Goal: Transaction & Acquisition: Purchase product/service

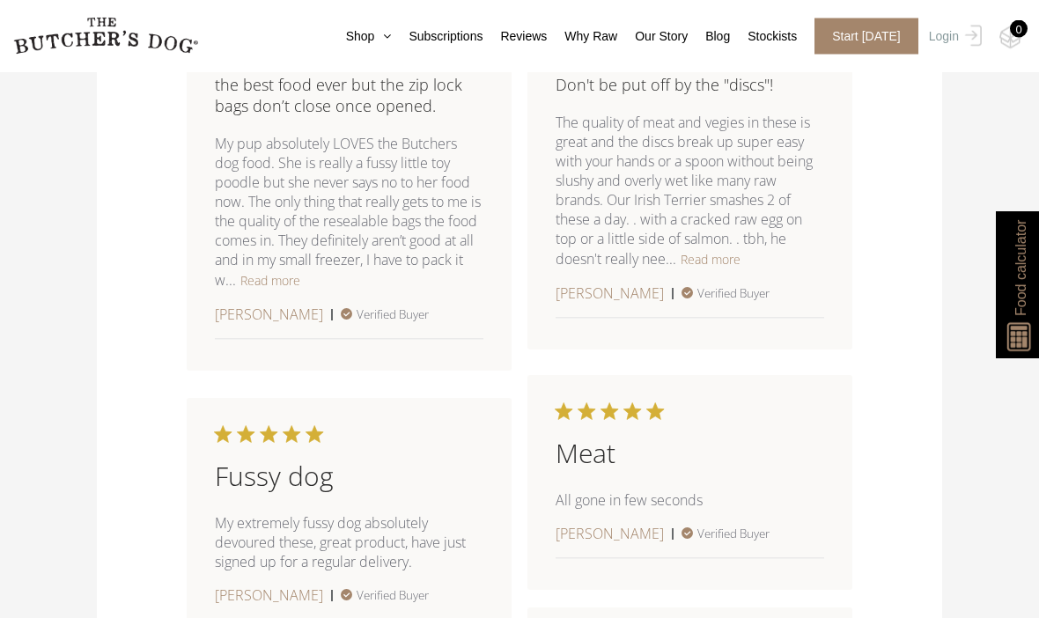
scroll to position [1916, 0]
click at [288, 291] on button "Read more" at bounding box center [270, 280] width 60 height 21
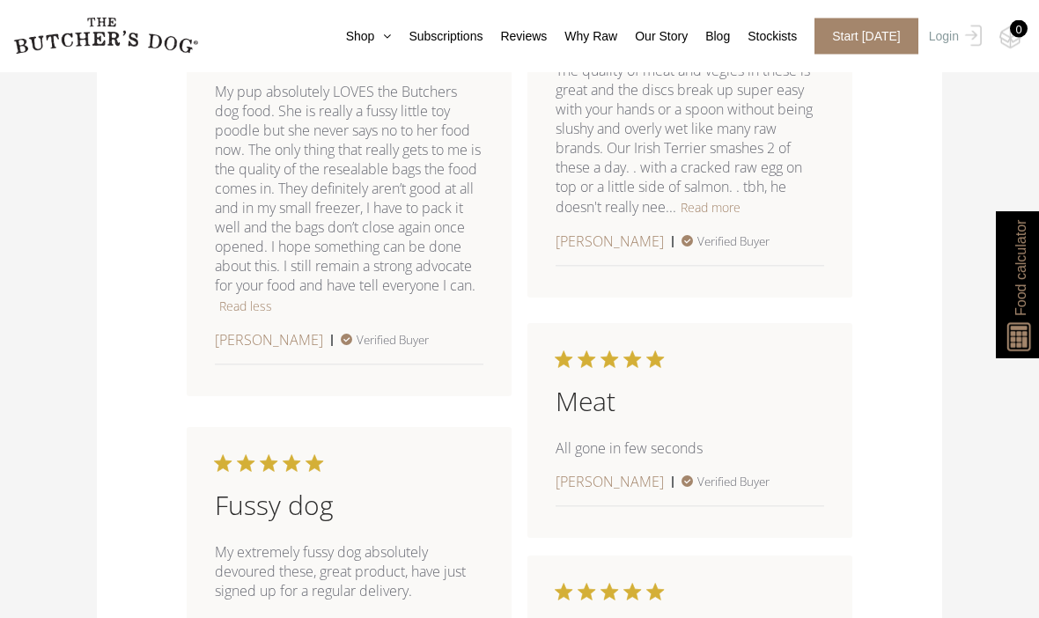
scroll to position [1968, 0]
click at [686, 218] on button "Read more" at bounding box center [711, 206] width 60 height 21
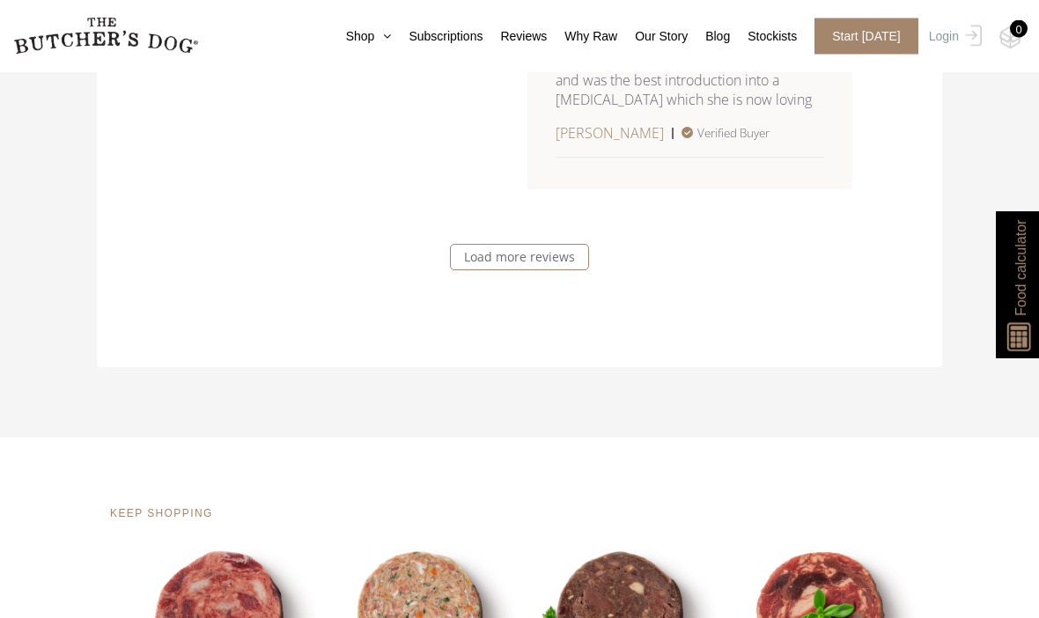
scroll to position [3134, 0]
click at [522, 270] on link "Load more reviews" at bounding box center [519, 257] width 139 height 26
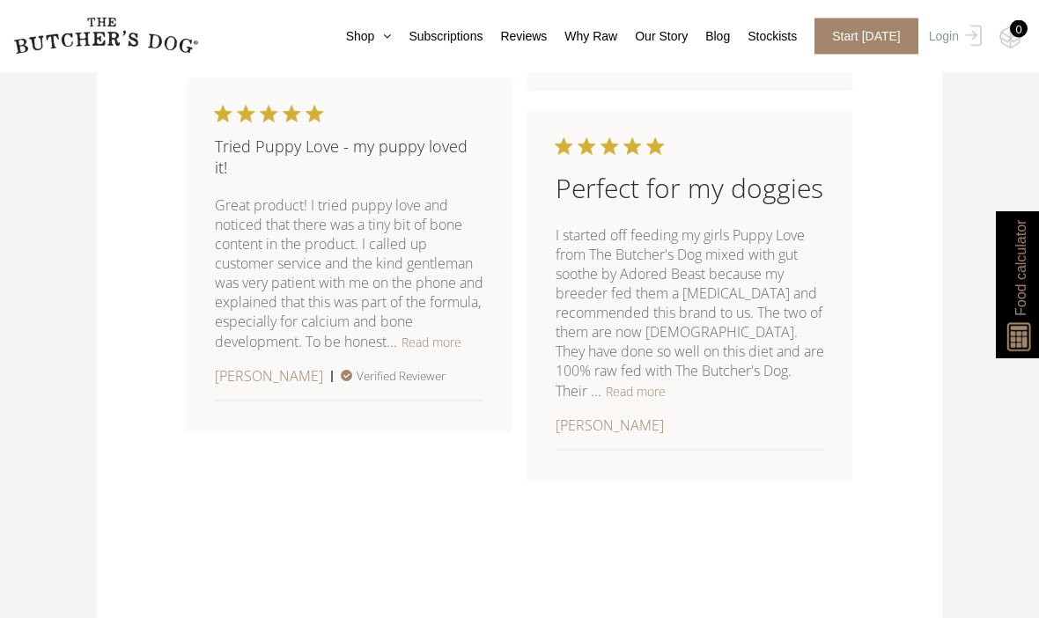
scroll to position [3806, 0]
click at [431, 351] on button "Read more" at bounding box center [432, 339] width 60 height 21
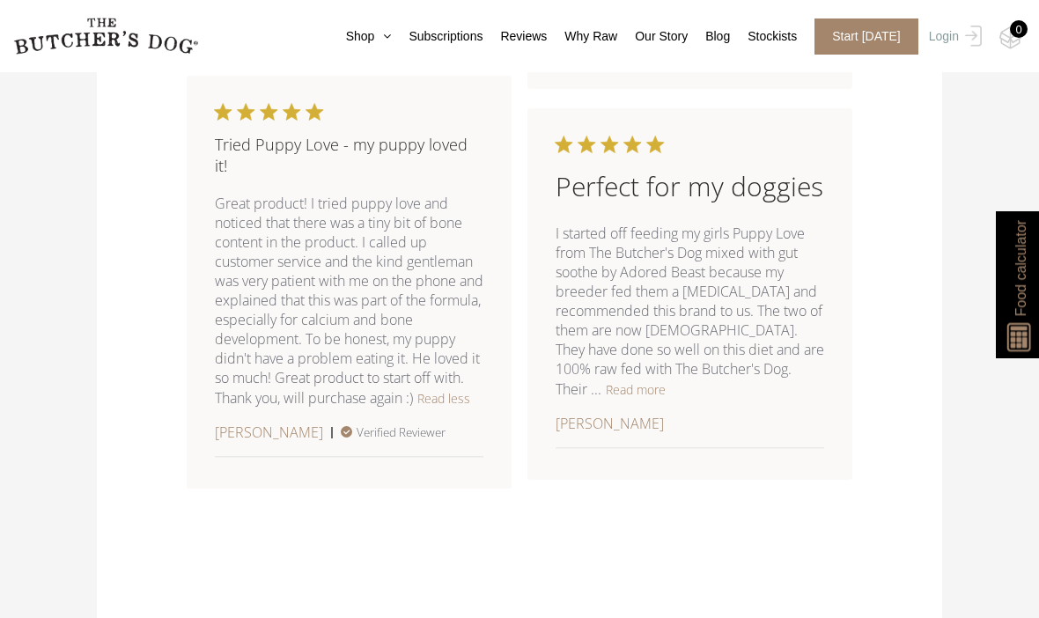
click at [606, 400] on button "Read more" at bounding box center [636, 389] width 60 height 21
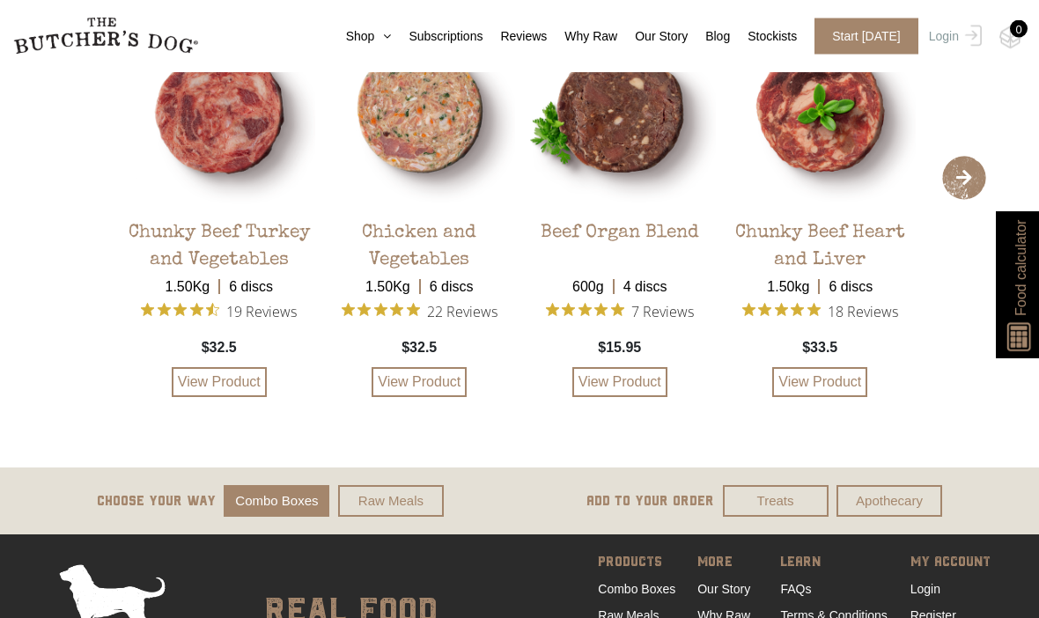
scroll to position [4641, 0]
click at [368, 518] on link "Raw Meals" at bounding box center [391, 501] width 106 height 33
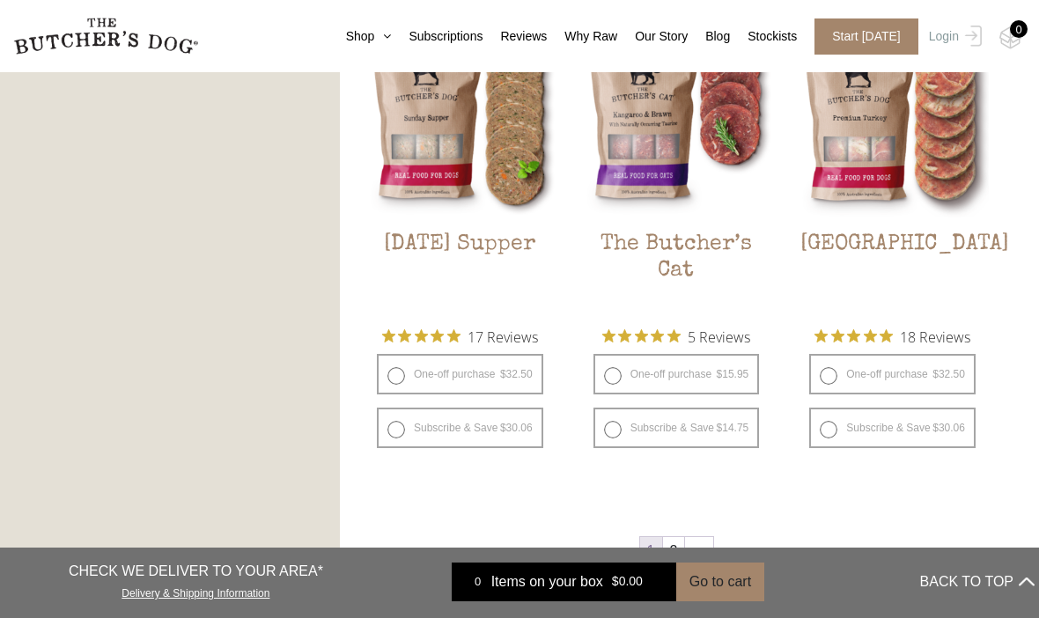
scroll to position [2119, 0]
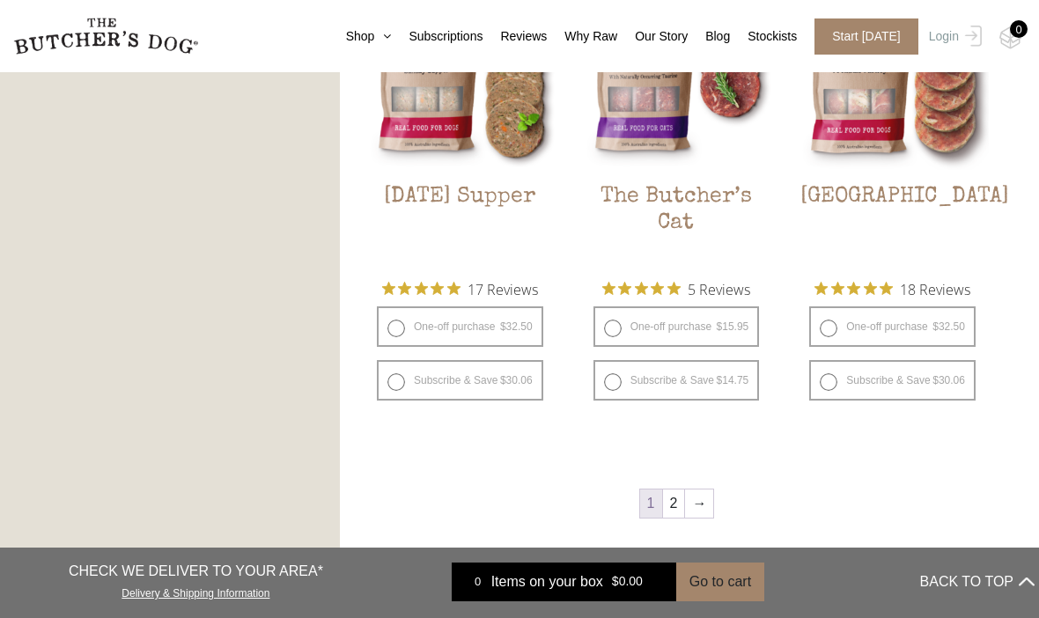
click at [895, 213] on h2 "[GEOGRAPHIC_DATA]" at bounding box center [892, 225] width 193 height 83
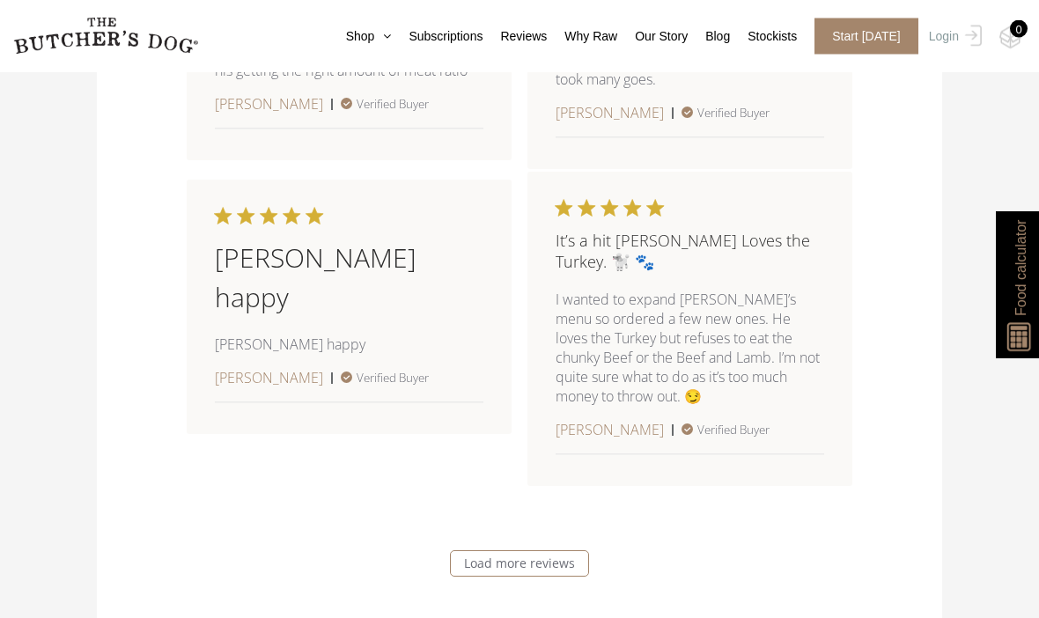
scroll to position [2748, 0]
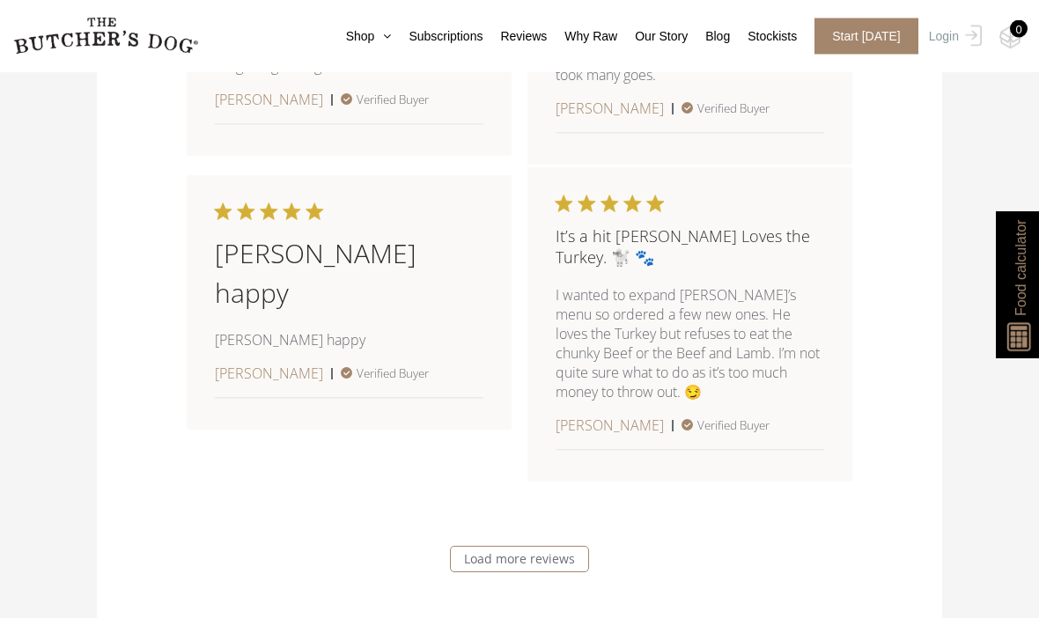
click at [535, 573] on link "Load more reviews" at bounding box center [519, 560] width 139 height 26
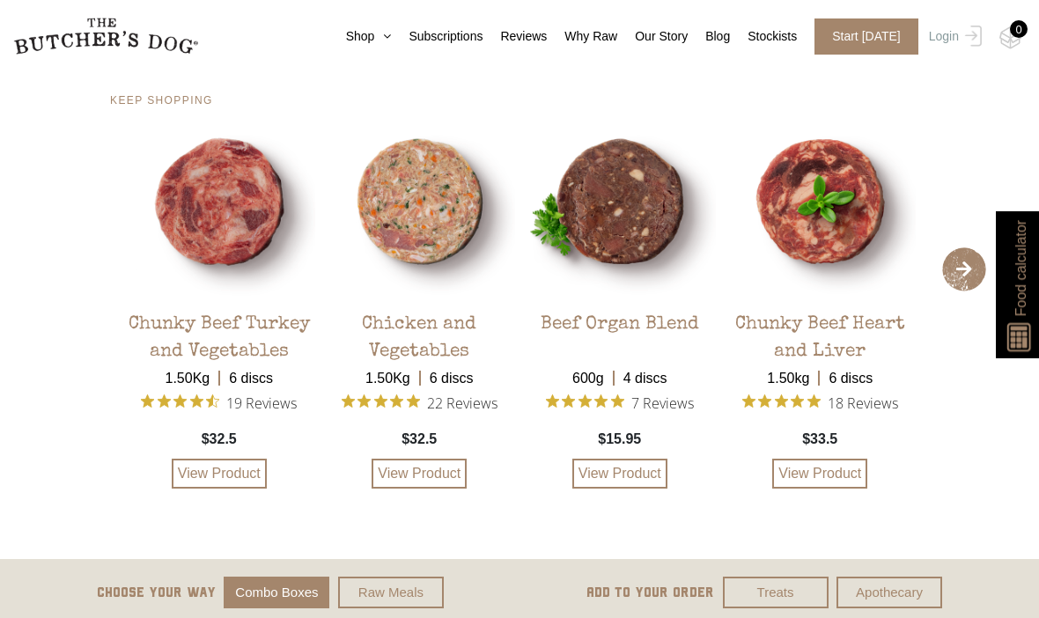
scroll to position [5225, 0]
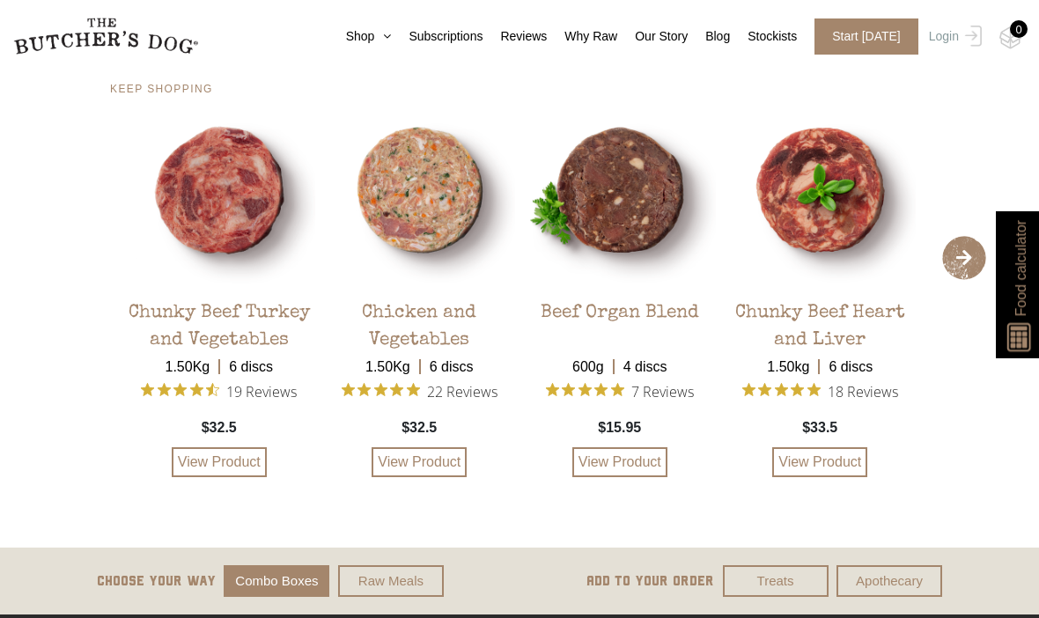
click at [336, 38] on link "Shop" at bounding box center [360, 36] width 63 height 18
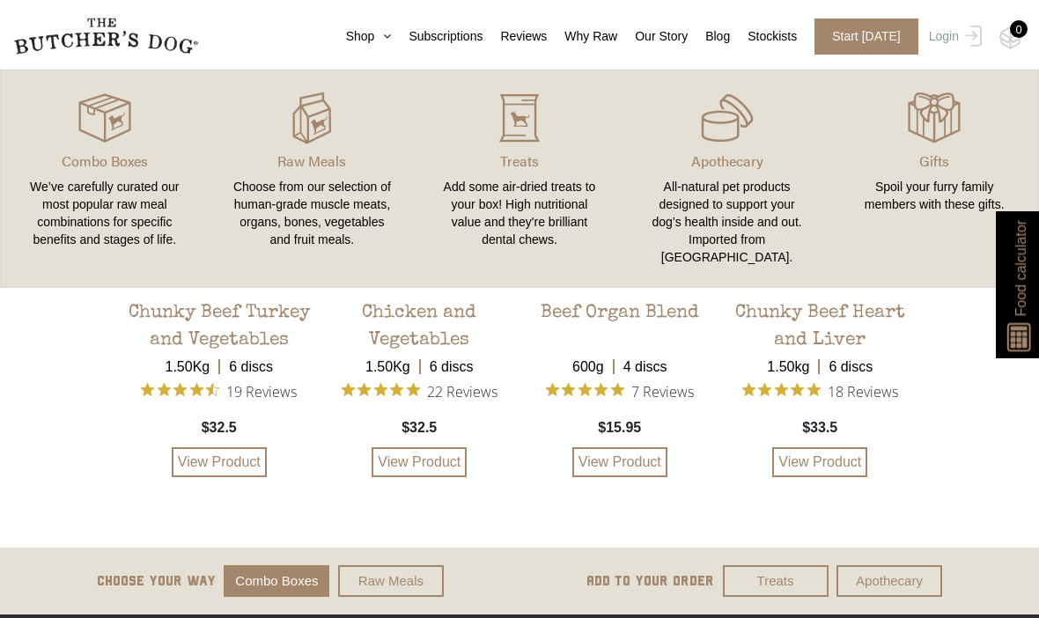
click at [434, 29] on link "Subscriptions" at bounding box center [437, 36] width 92 height 18
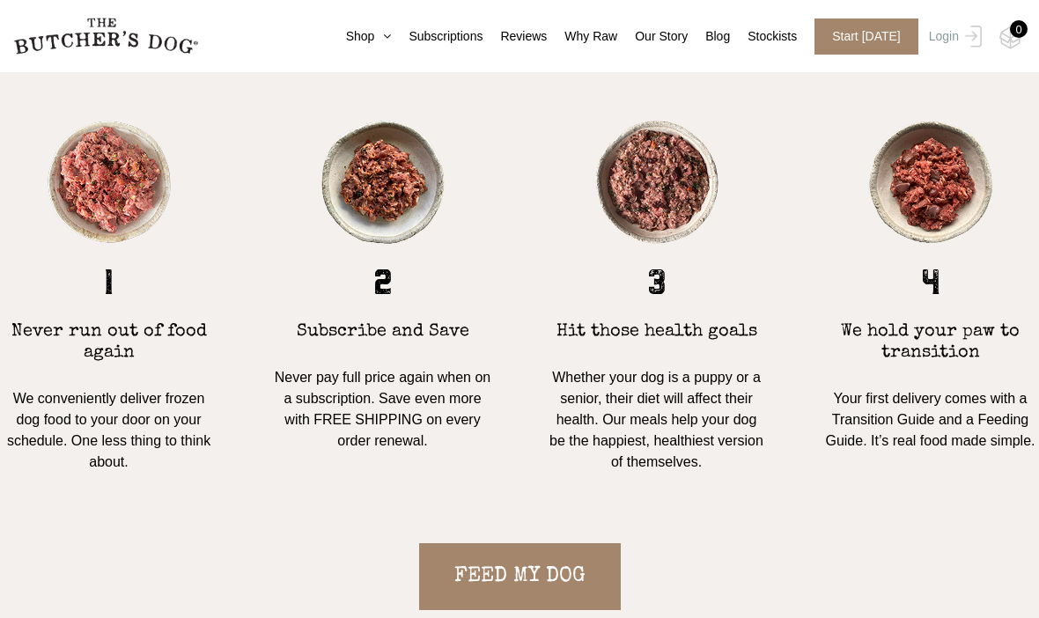
scroll to position [1509, 0]
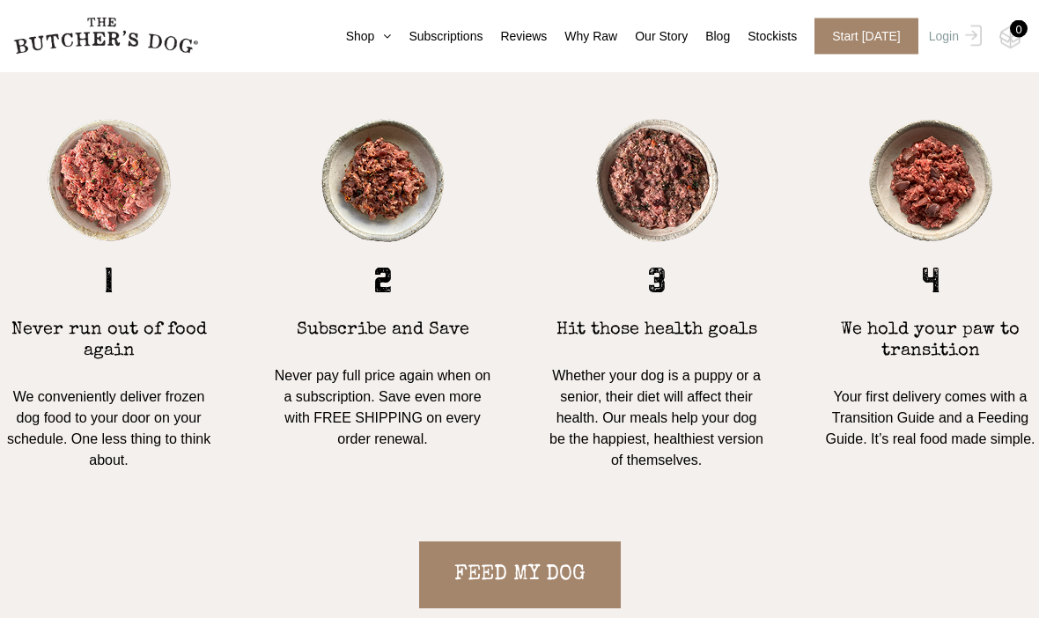
click at [537, 543] on link "FEED MY DOG" at bounding box center [520, 576] width 202 height 67
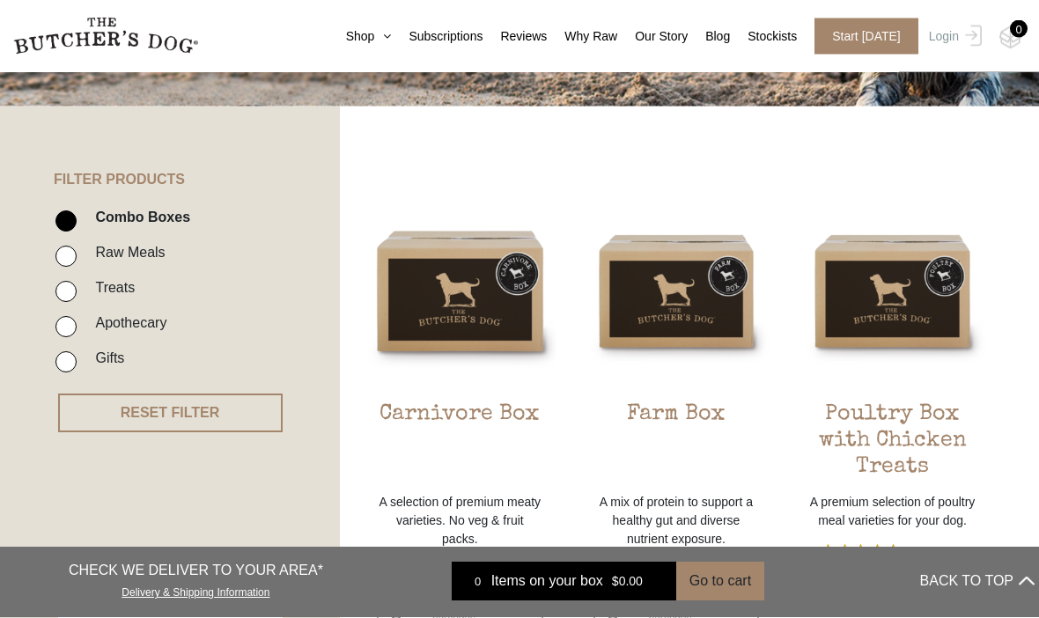
scroll to position [351, 0]
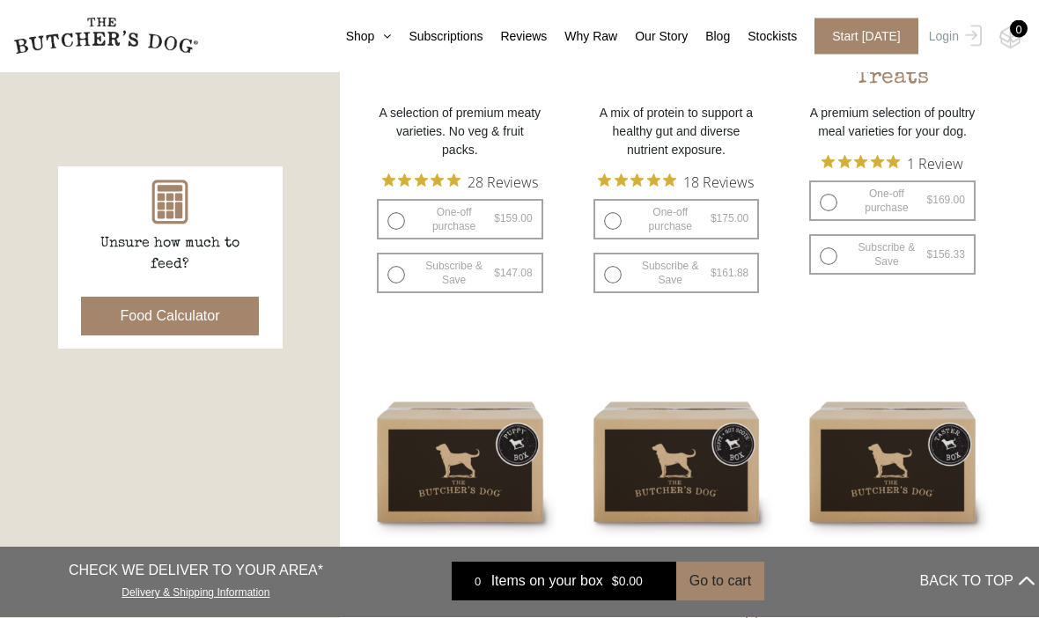
click at [167, 322] on button "Food Calculator" at bounding box center [170, 317] width 179 height 39
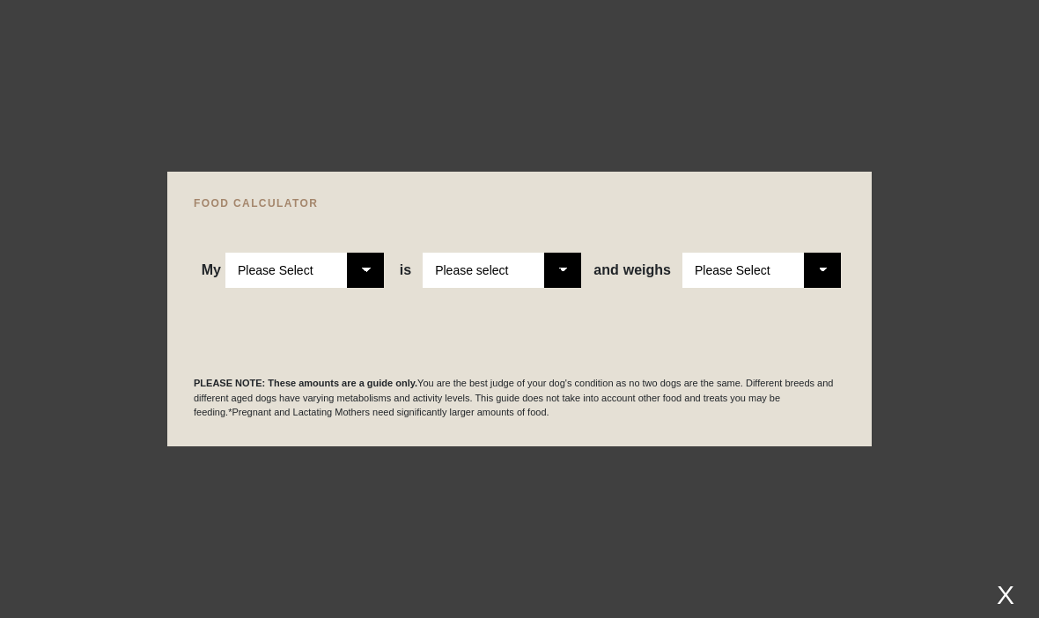
click at [383, 288] on select "Please Select Adult Dog Puppy" at bounding box center [305, 270] width 159 height 35
select select "puppy"
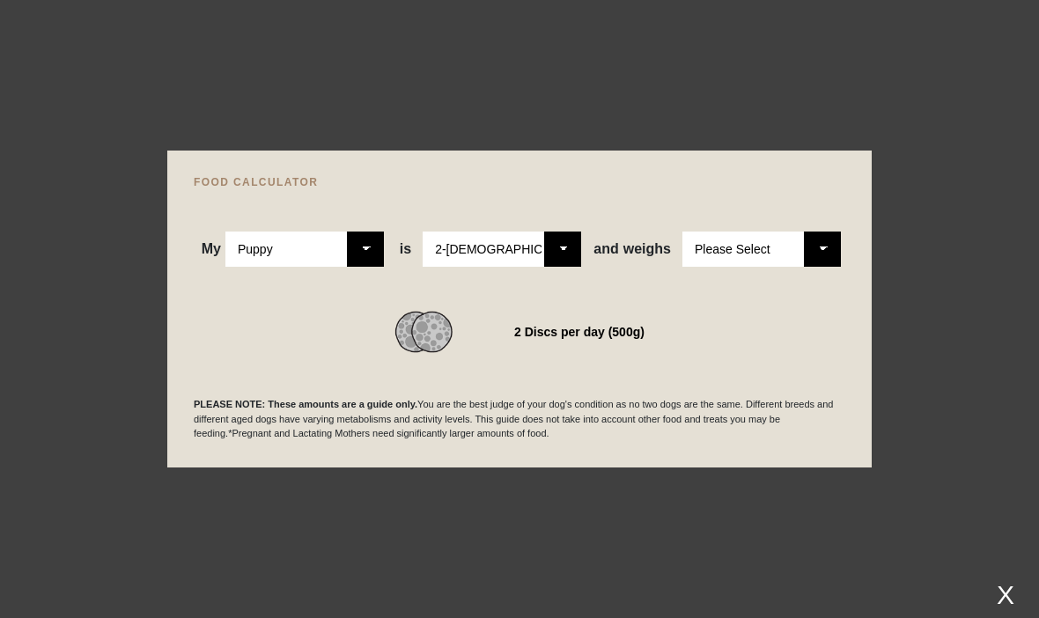
click at [554, 267] on select "Please Select 2-4 months old 4-5 months old 6-8 months old 8-12 months old" at bounding box center [502, 249] width 159 height 35
select select "12"
click at [743, 267] on select "Please Select 1kg 2kg 3kg 4kg 5kg 6kg 7kg 8kg 9kg 10kg 11kg 12kg 13kg 14kg 15kg…" at bounding box center [762, 249] width 159 height 35
select select "6"
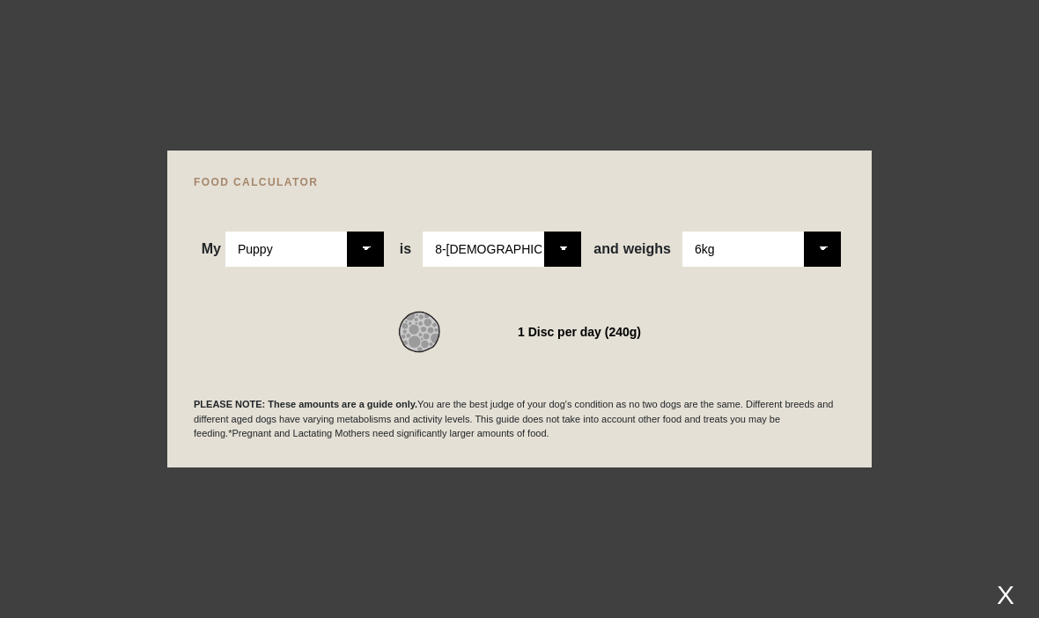
click at [739, 93] on div at bounding box center [519, 309] width 1039 height 618
click at [721, 92] on div at bounding box center [519, 309] width 1039 height 618
click at [999, 610] on div "X" at bounding box center [1006, 595] width 32 height 29
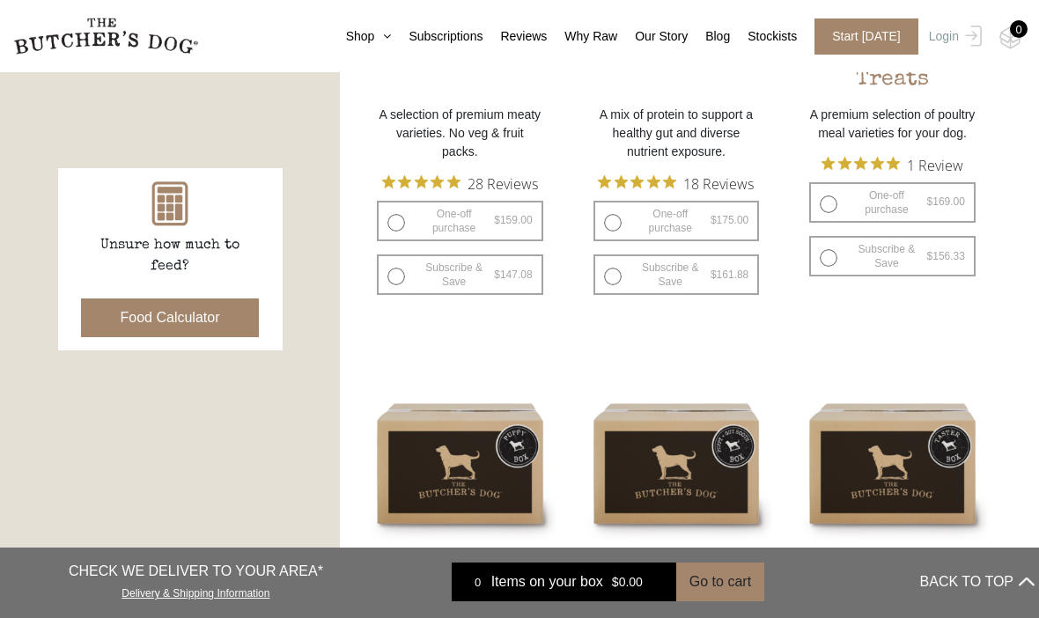
click at [986, 603] on button "BACK TO TOP" at bounding box center [978, 582] width 115 height 42
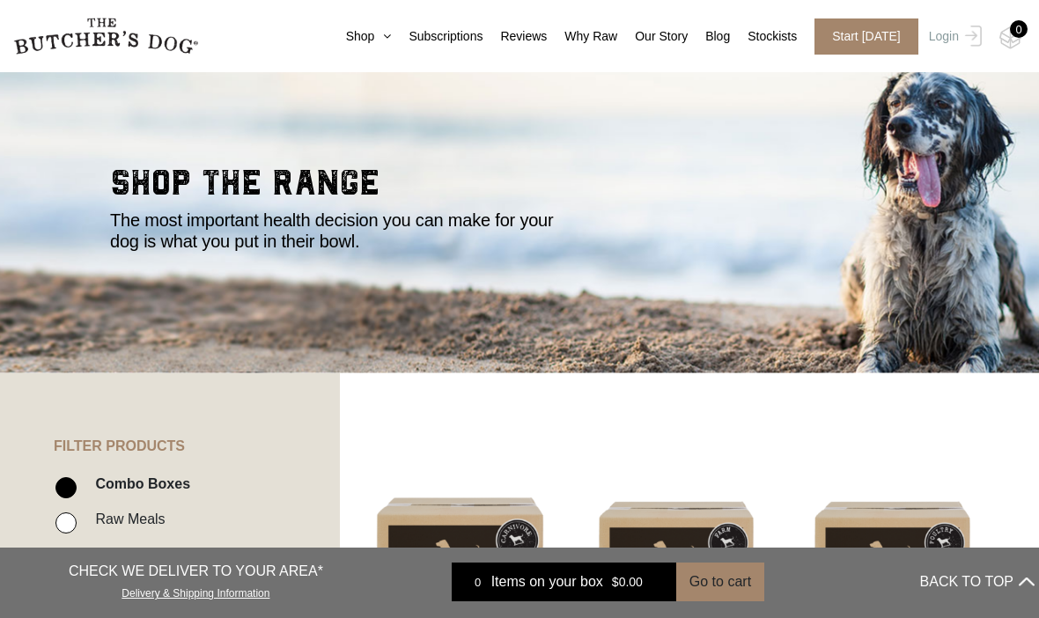
scroll to position [0, 0]
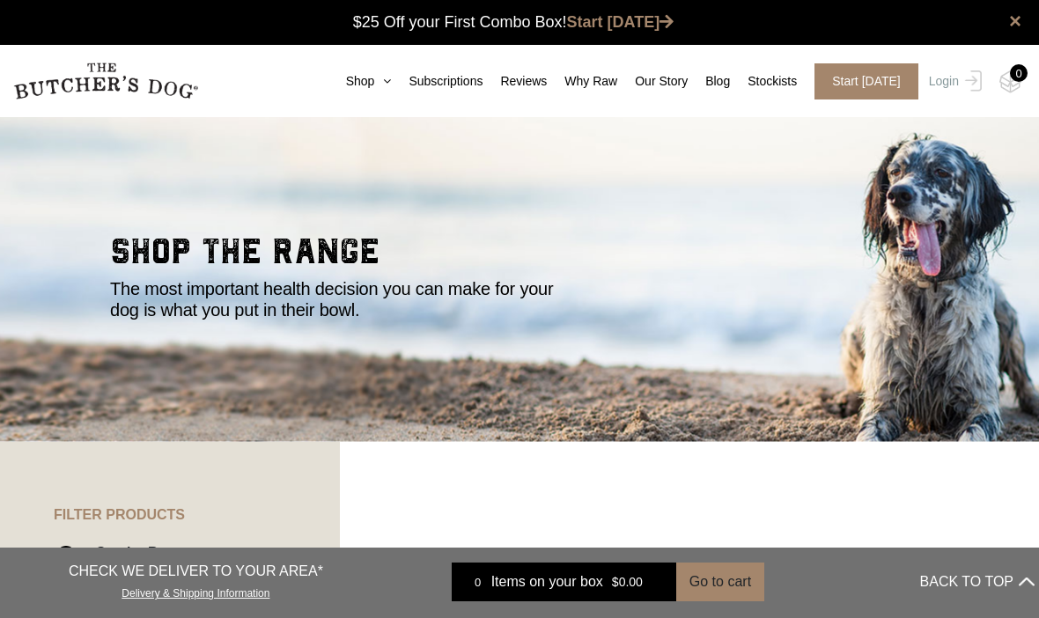
click at [331, 90] on link "Shop" at bounding box center [360, 81] width 63 height 18
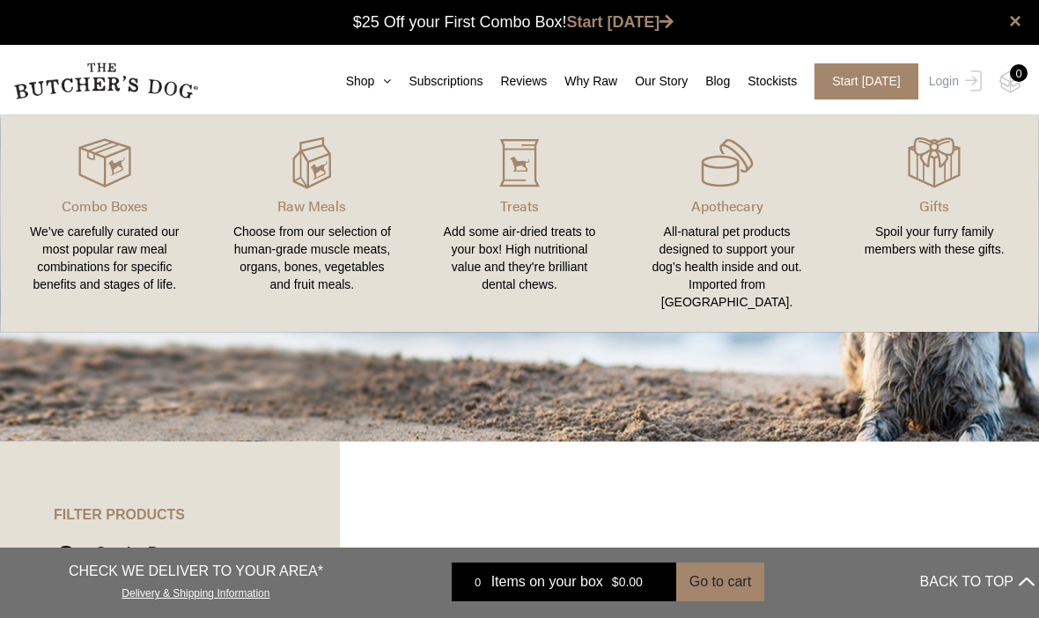
click at [0, 0] on img at bounding box center [0, 0] width 0 height 0
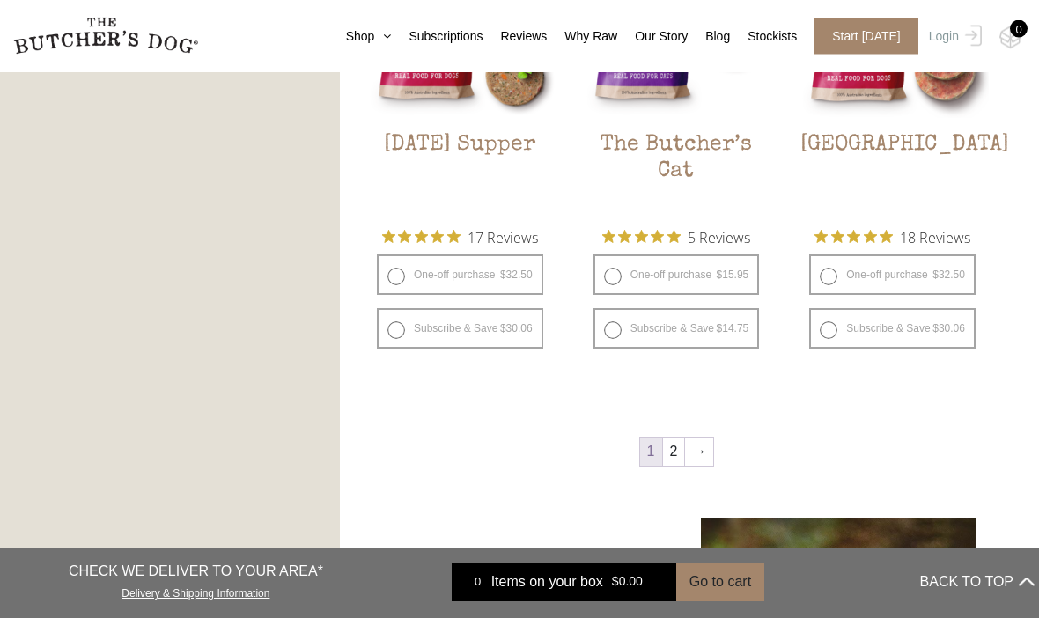
scroll to position [2170, 0]
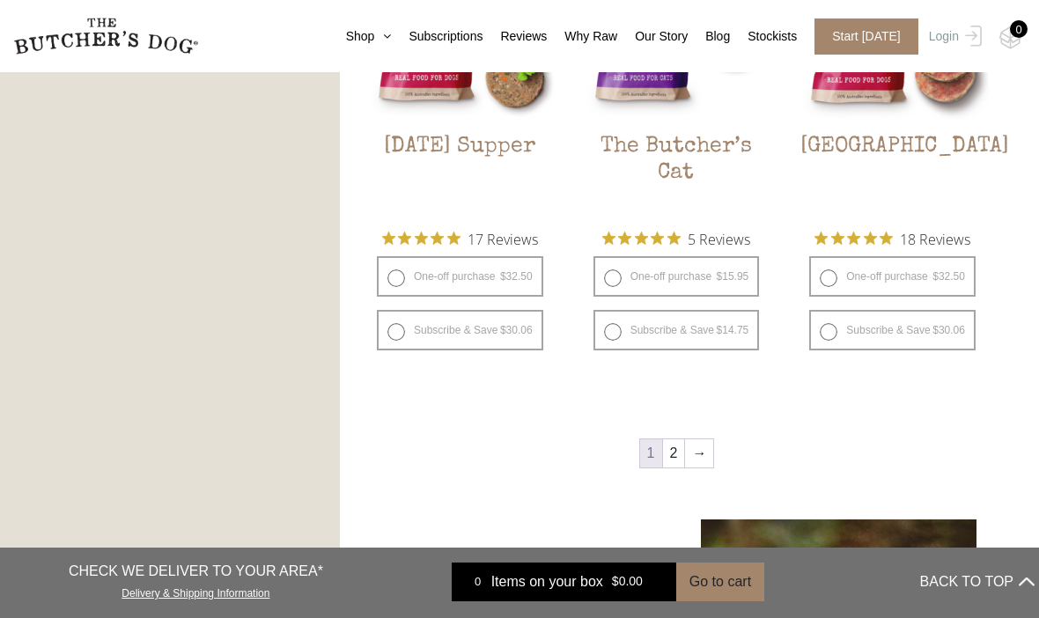
click at [681, 453] on link "2" at bounding box center [674, 454] width 22 height 28
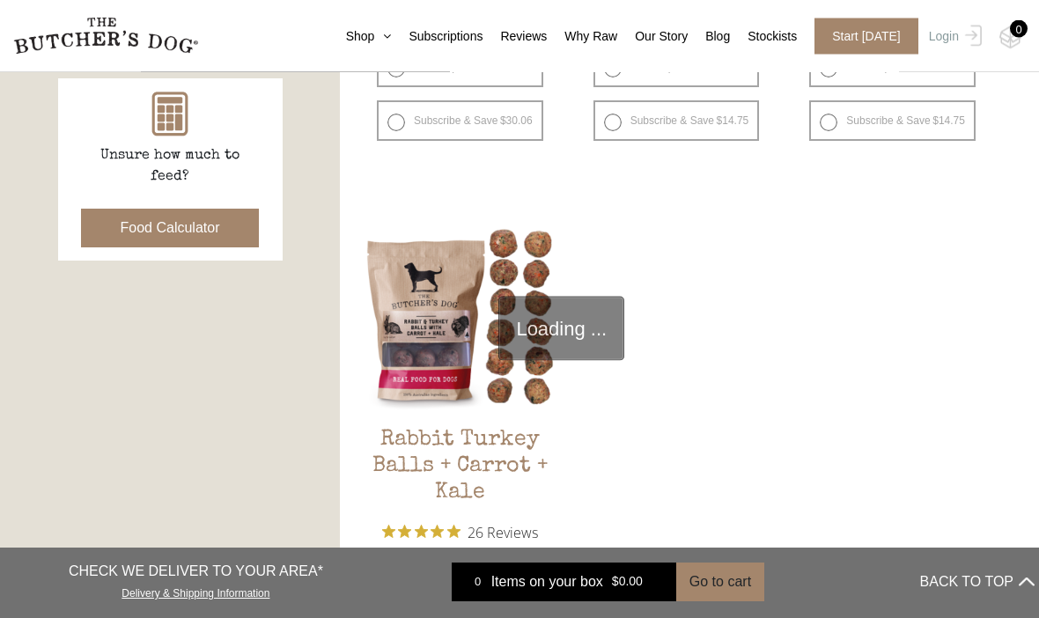
scroll to position [398, 0]
